Goal: Navigation & Orientation: Find specific page/section

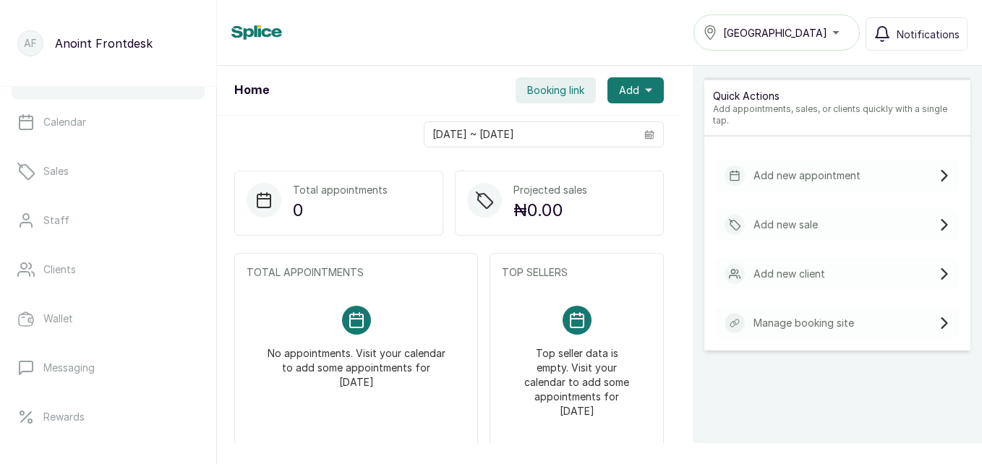
scroll to position [83, 0]
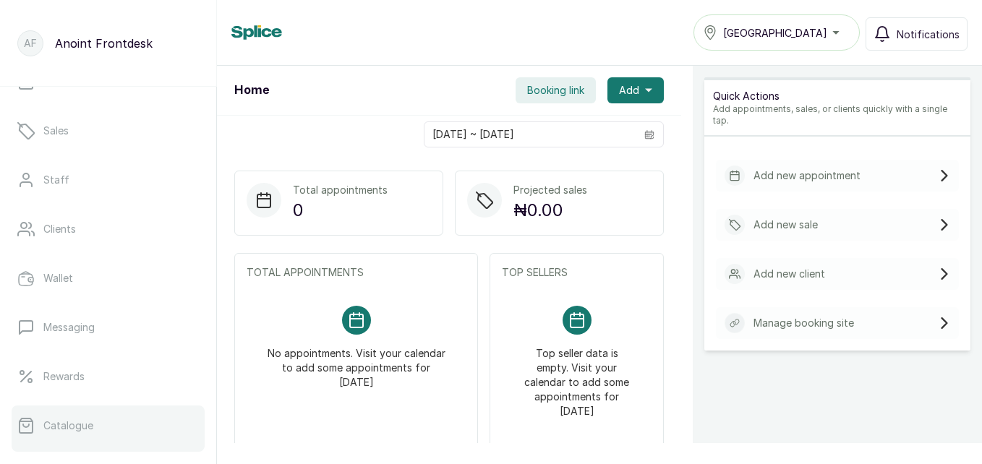
click at [105, 419] on link "Catalogue" at bounding box center [108, 426] width 193 height 40
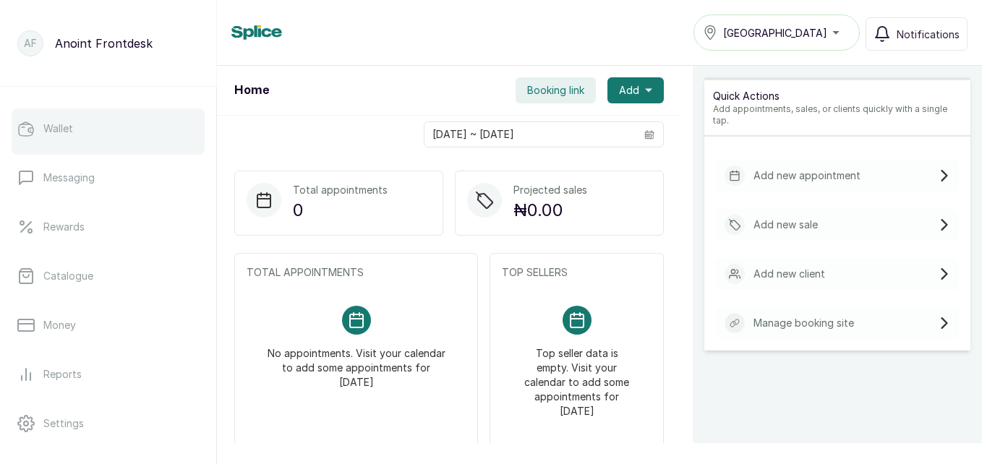
scroll to position [232, 0]
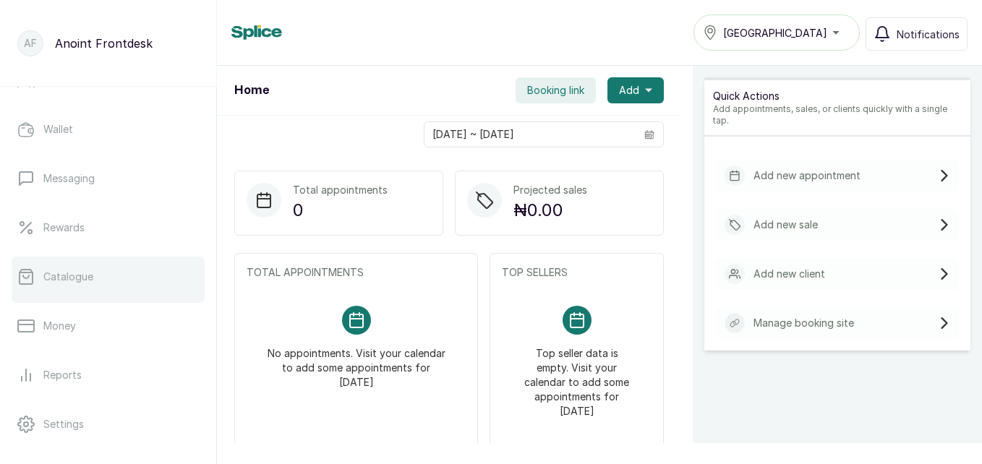
click at [103, 275] on link "Catalogue" at bounding box center [108, 277] width 193 height 40
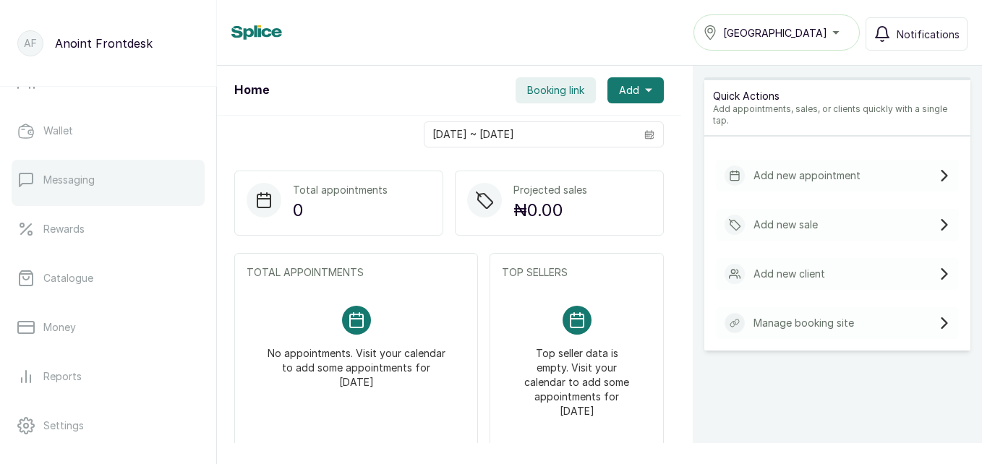
scroll to position [231, 0]
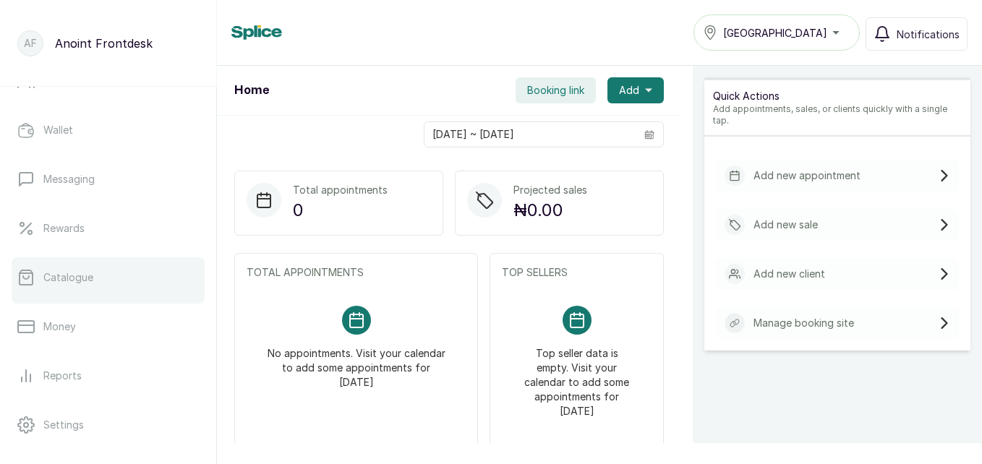
click at [124, 269] on link "Catalogue" at bounding box center [108, 277] width 193 height 40
